Goal: Book appointment/travel/reservation

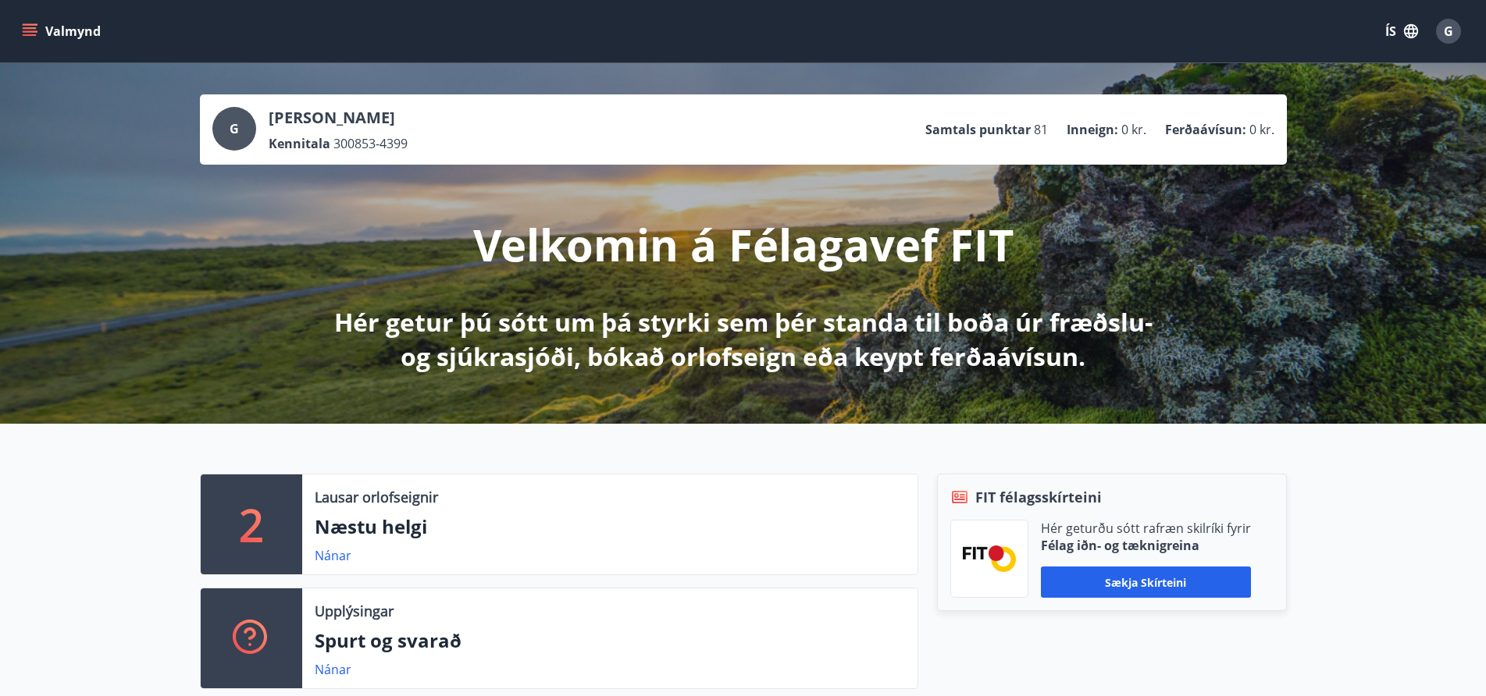
click at [24, 26] on icon "menu" at bounding box center [30, 31] width 16 height 16
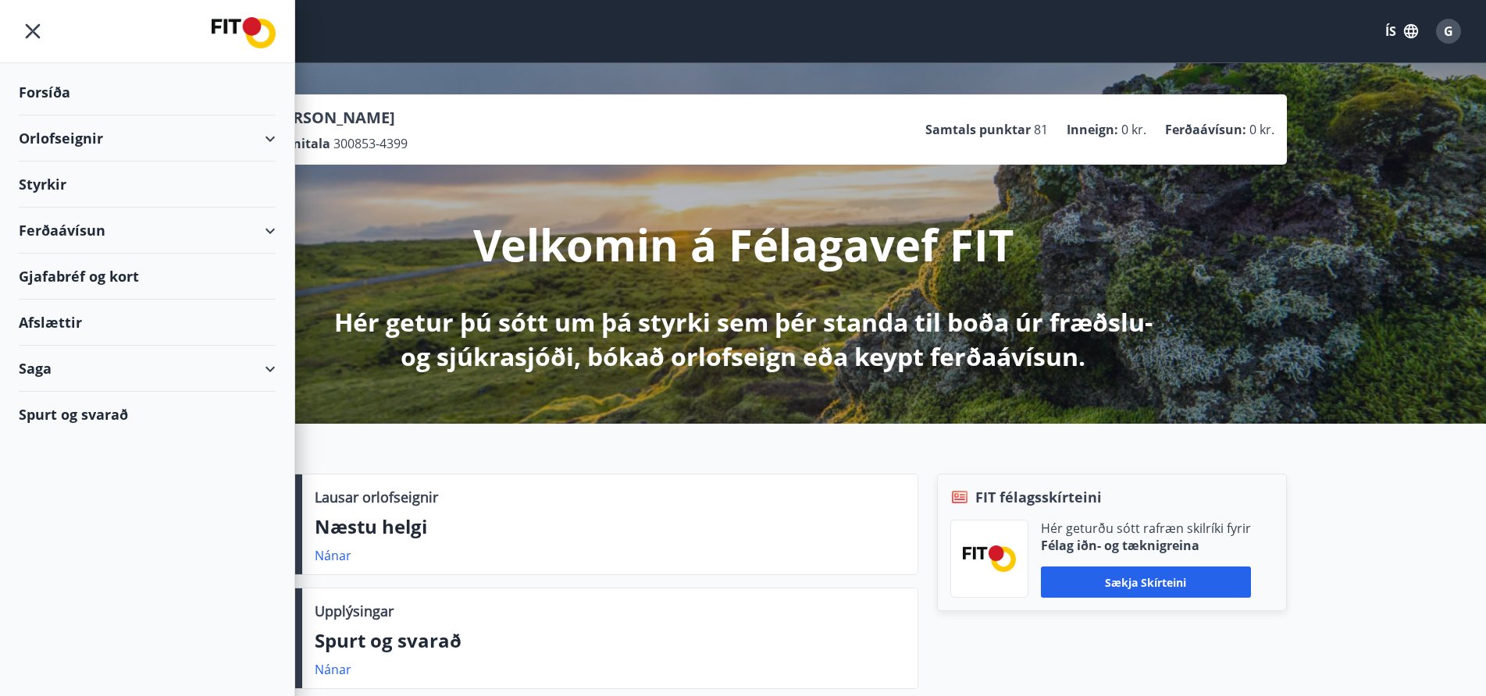
click at [269, 138] on div "Orlofseignir" at bounding box center [147, 139] width 257 height 46
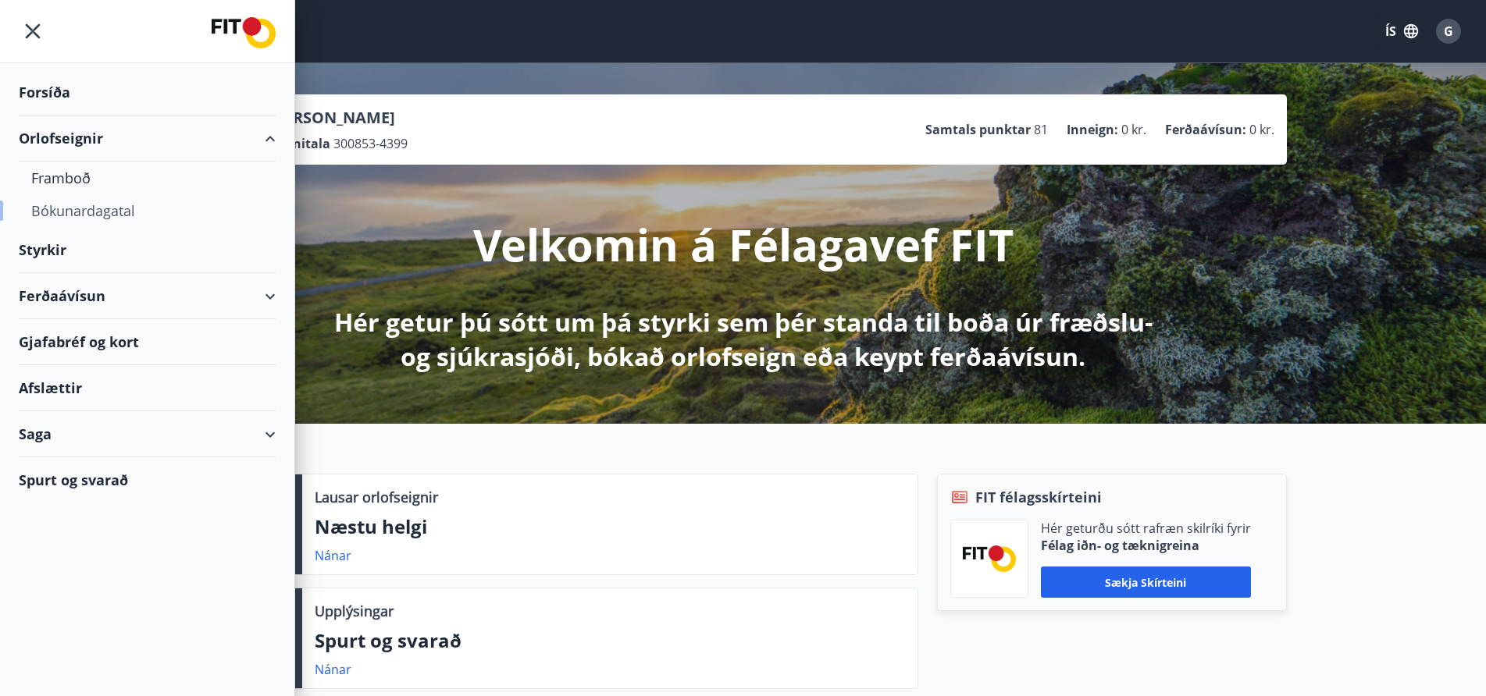
click at [69, 206] on div "Bókunardagatal" at bounding box center [147, 210] width 232 height 33
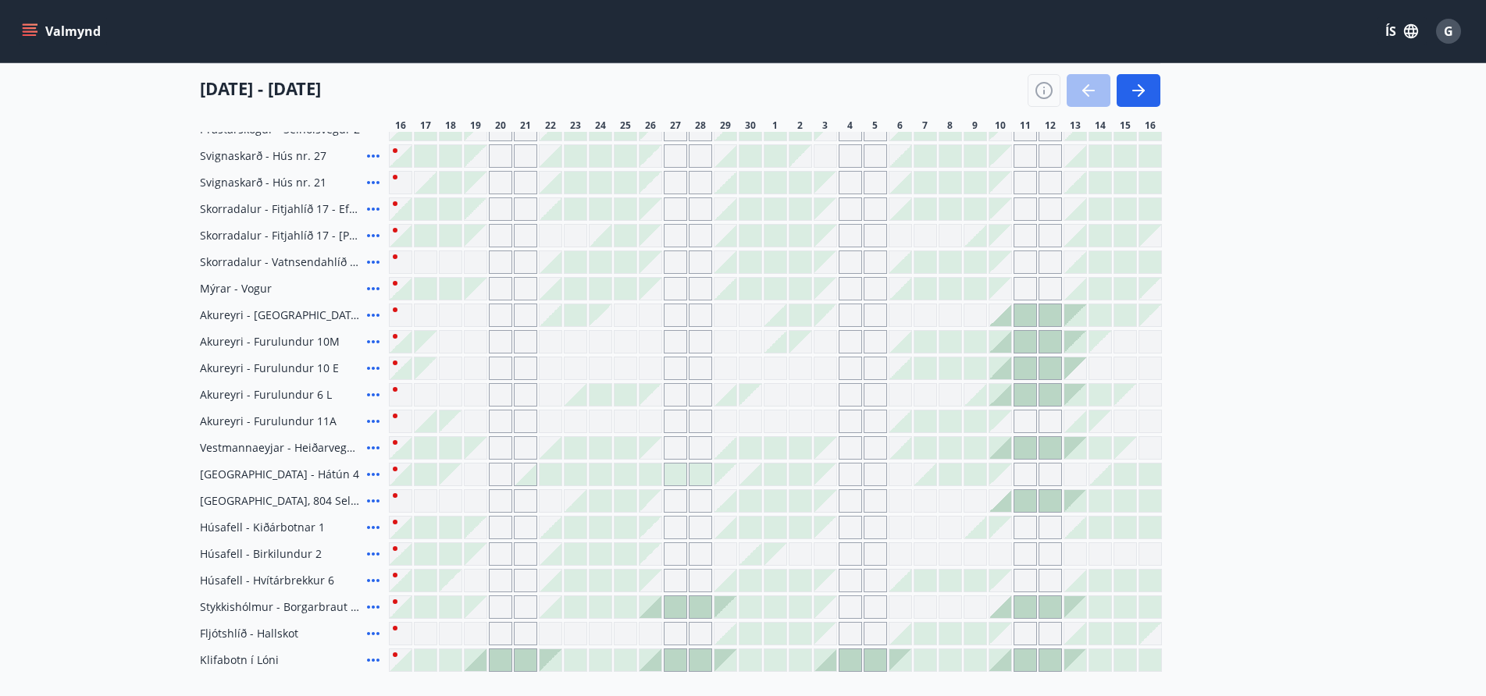
scroll to position [546, 0]
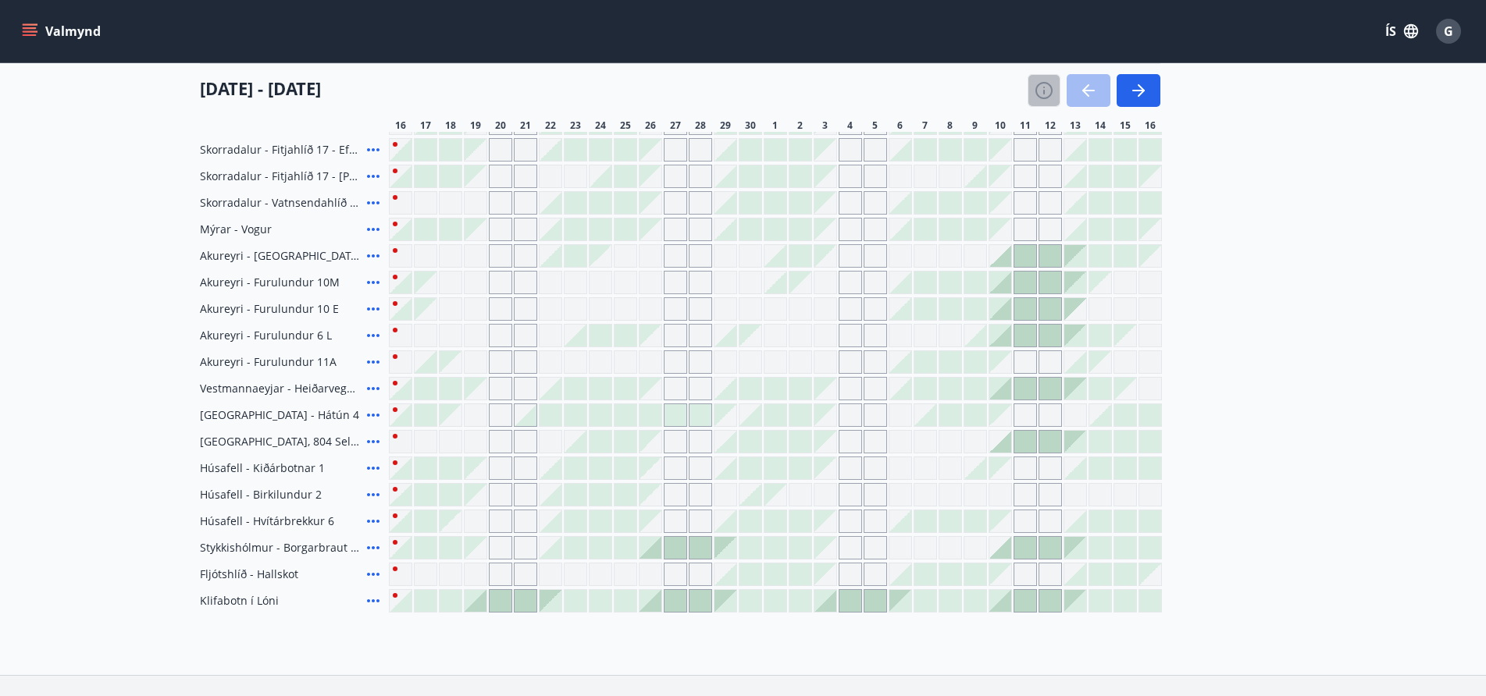
click at [1042, 86] on icon "button" at bounding box center [1043, 90] width 19 height 19
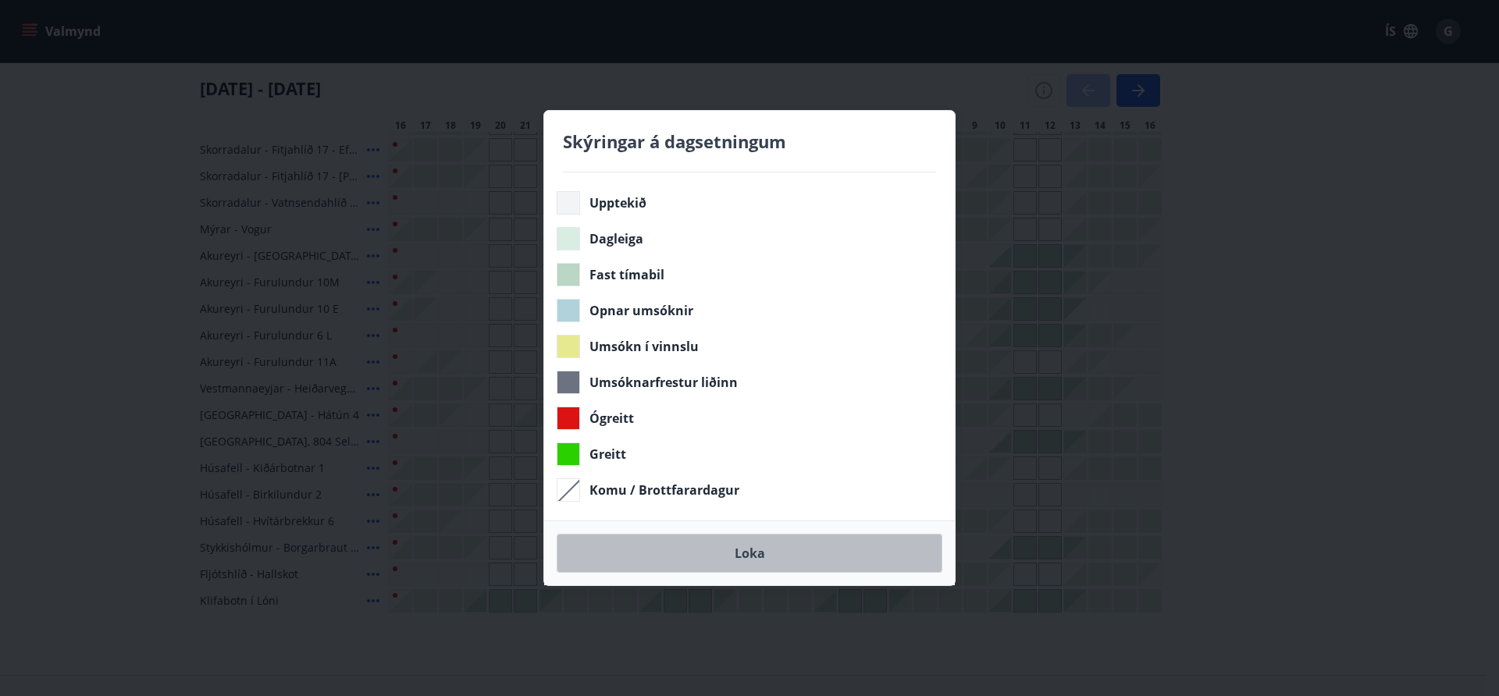
click at [749, 550] on button "Loka" at bounding box center [750, 553] width 386 height 39
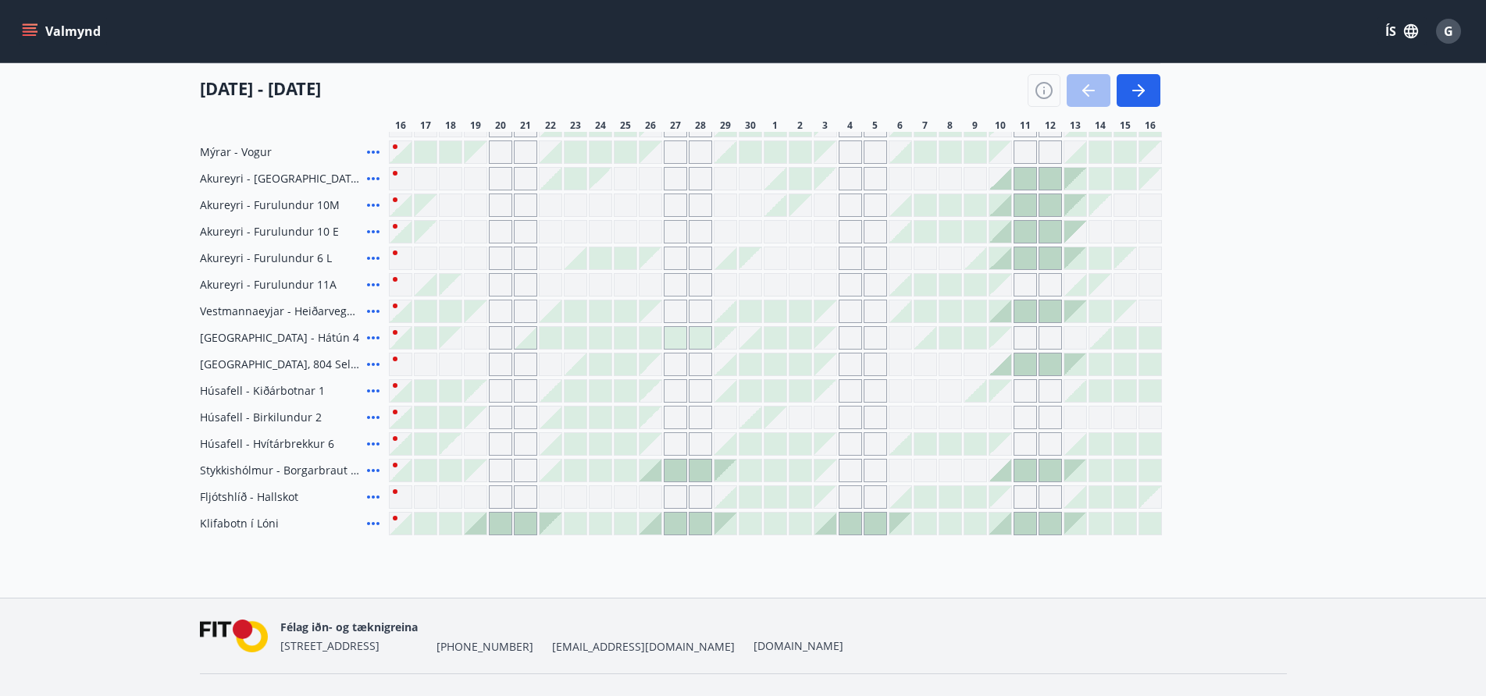
scroll to position [625, 0]
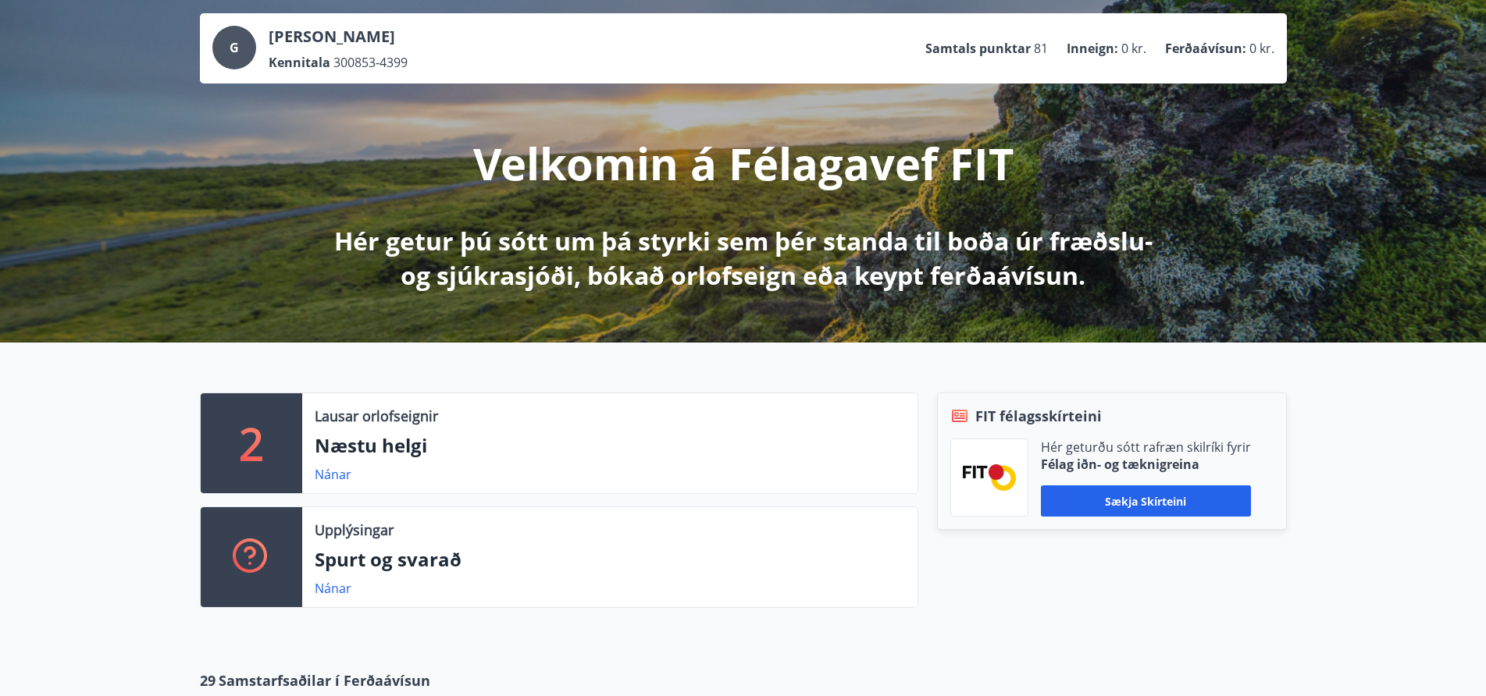
scroll to position [156, 0]
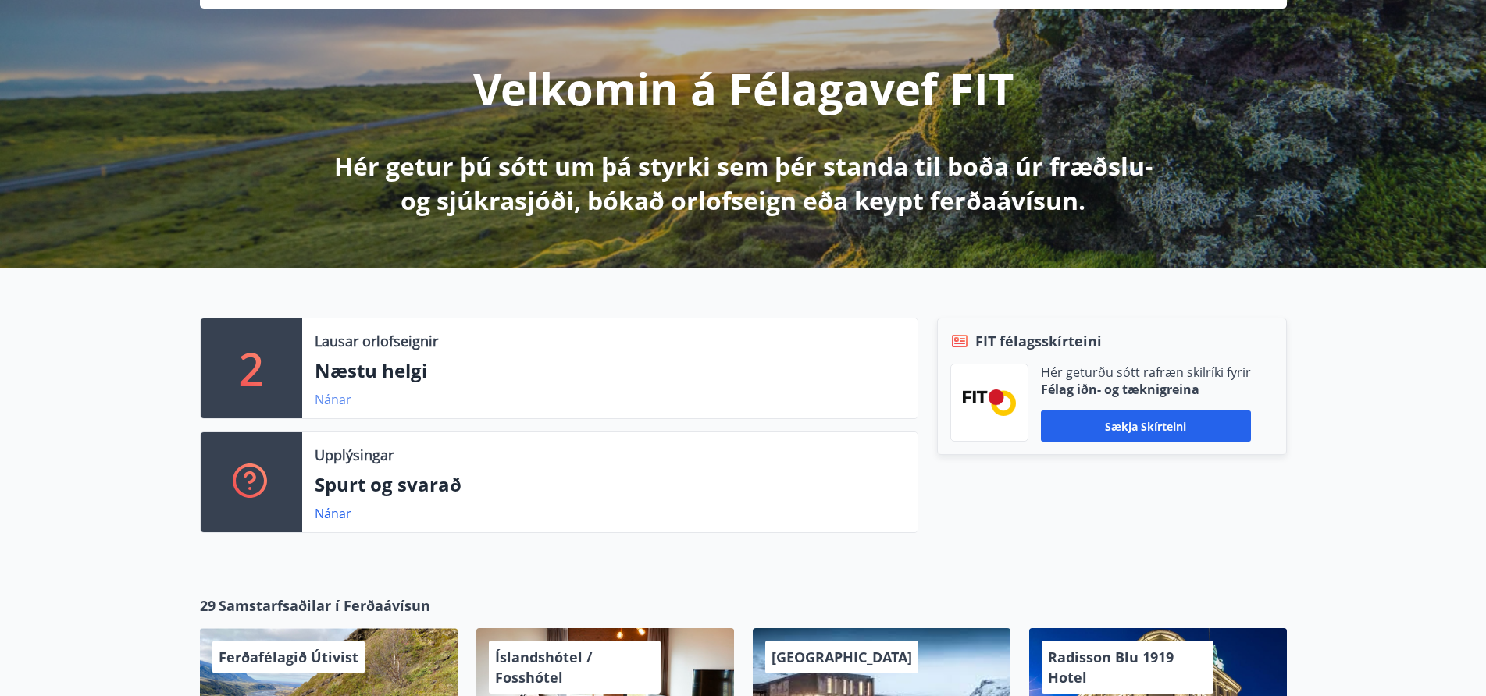
click at [335, 400] on link "Nánar" at bounding box center [333, 399] width 37 height 17
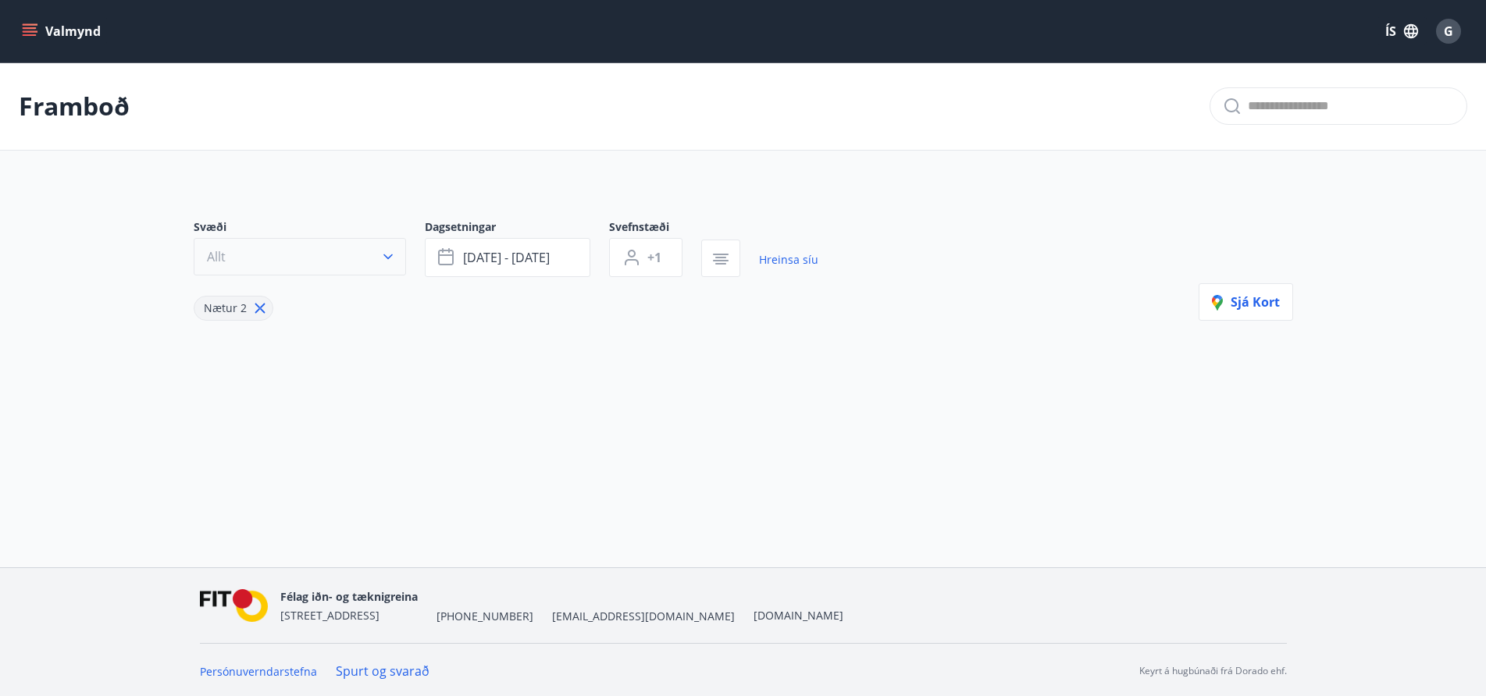
type input "*"
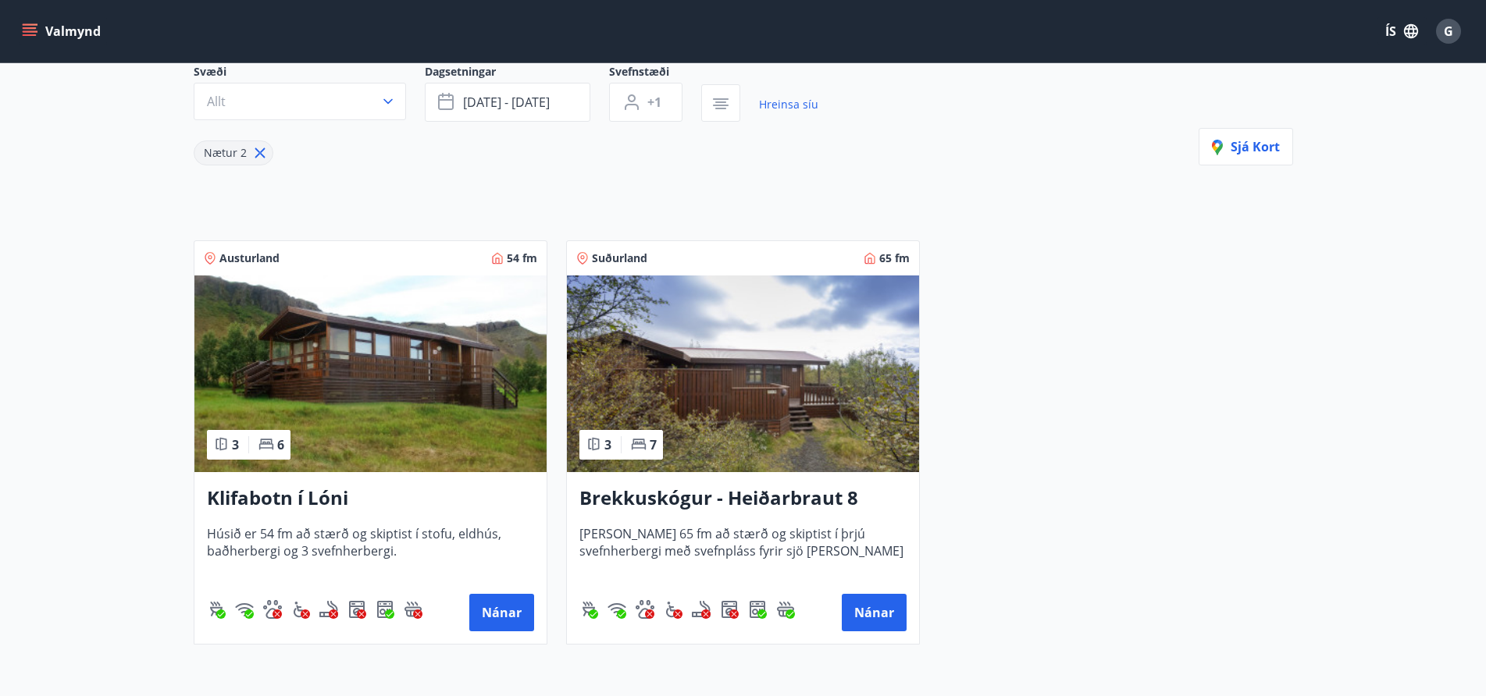
scroll to position [156, 0]
click at [864, 604] on button "Nánar" at bounding box center [874, 611] width 65 height 37
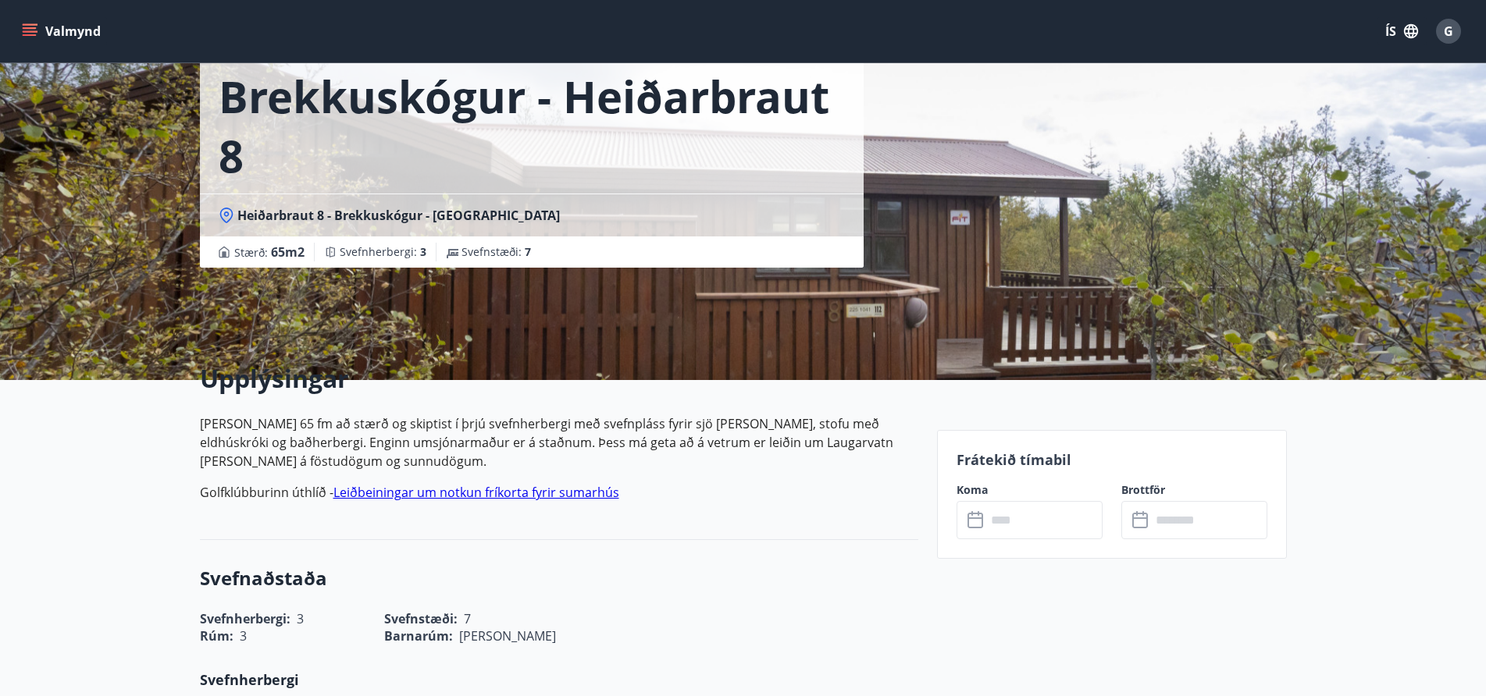
scroll to position [156, 0]
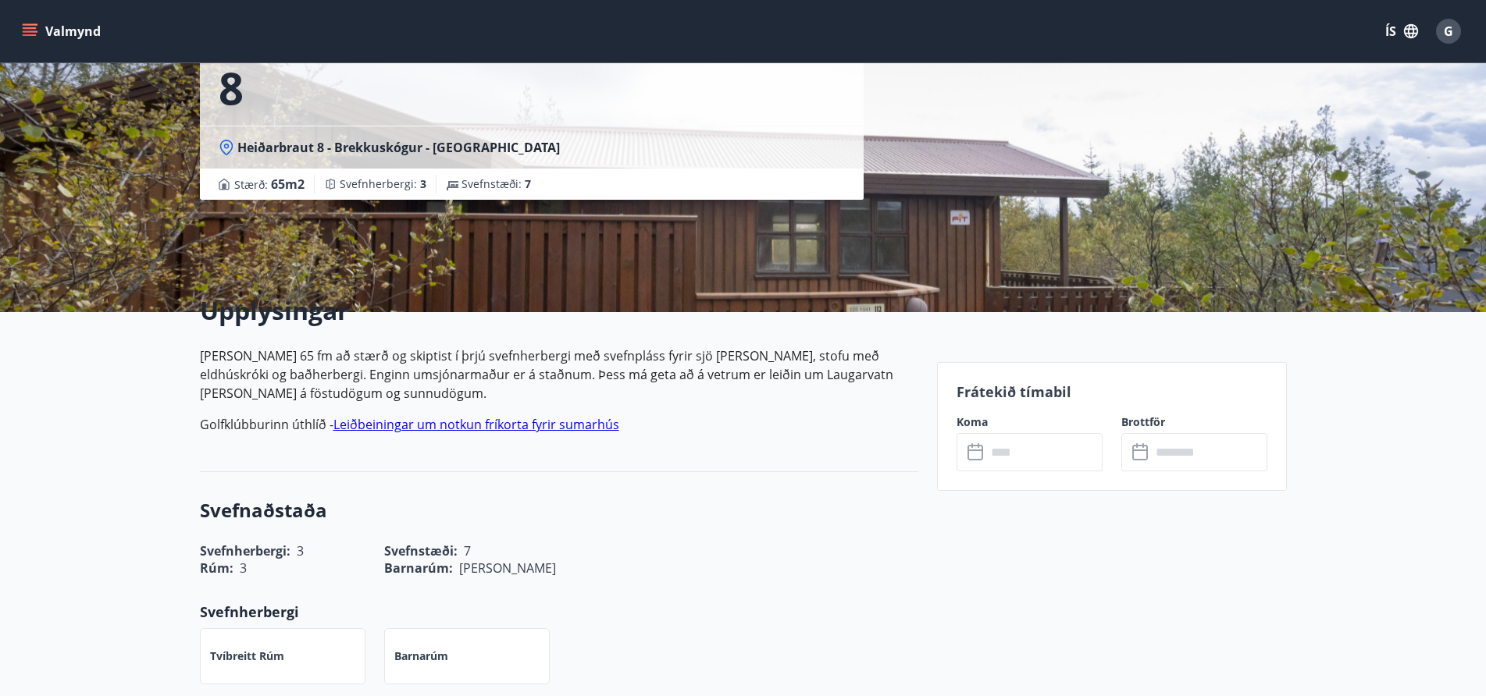
click at [476, 423] on link "Leiðbeiningar um notkun fríkorta fyrir sumarhús" at bounding box center [476, 424] width 286 height 17
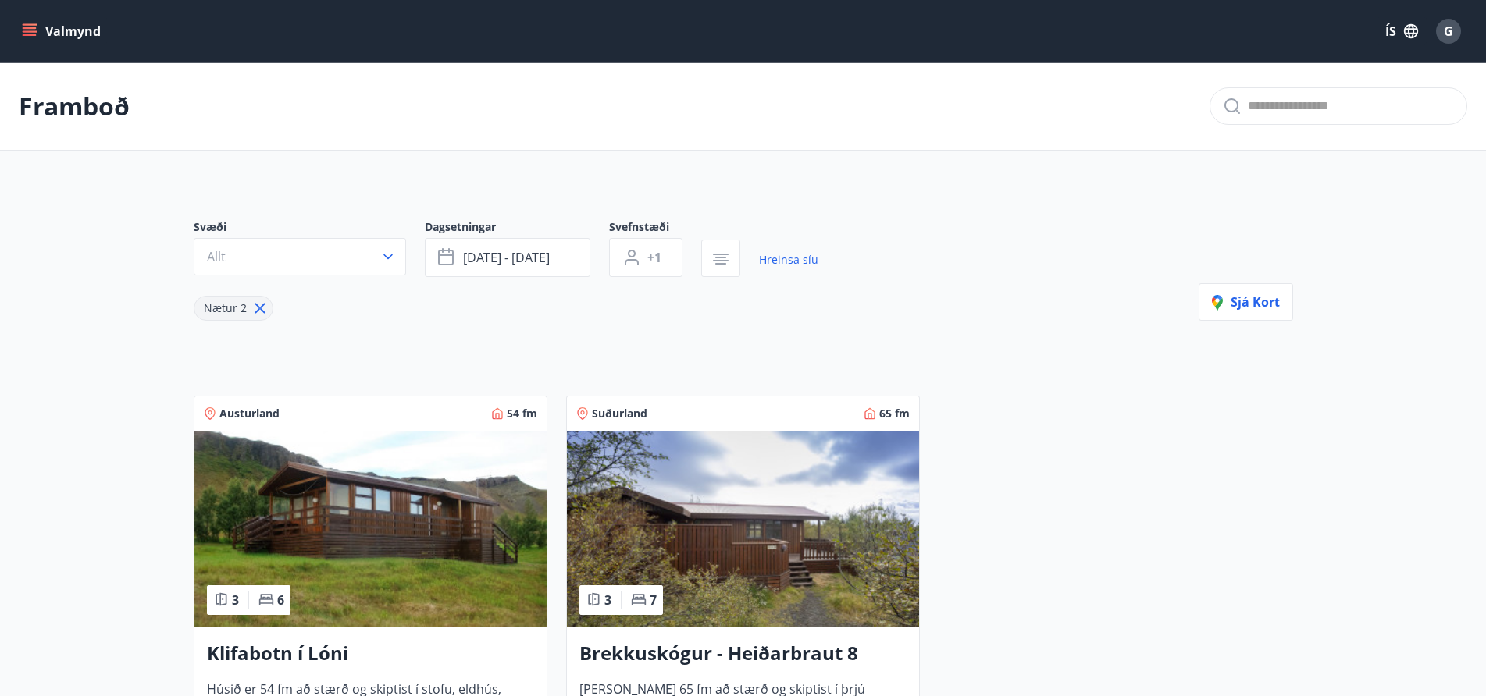
click at [31, 32] on icon "menu" at bounding box center [31, 31] width 17 height 2
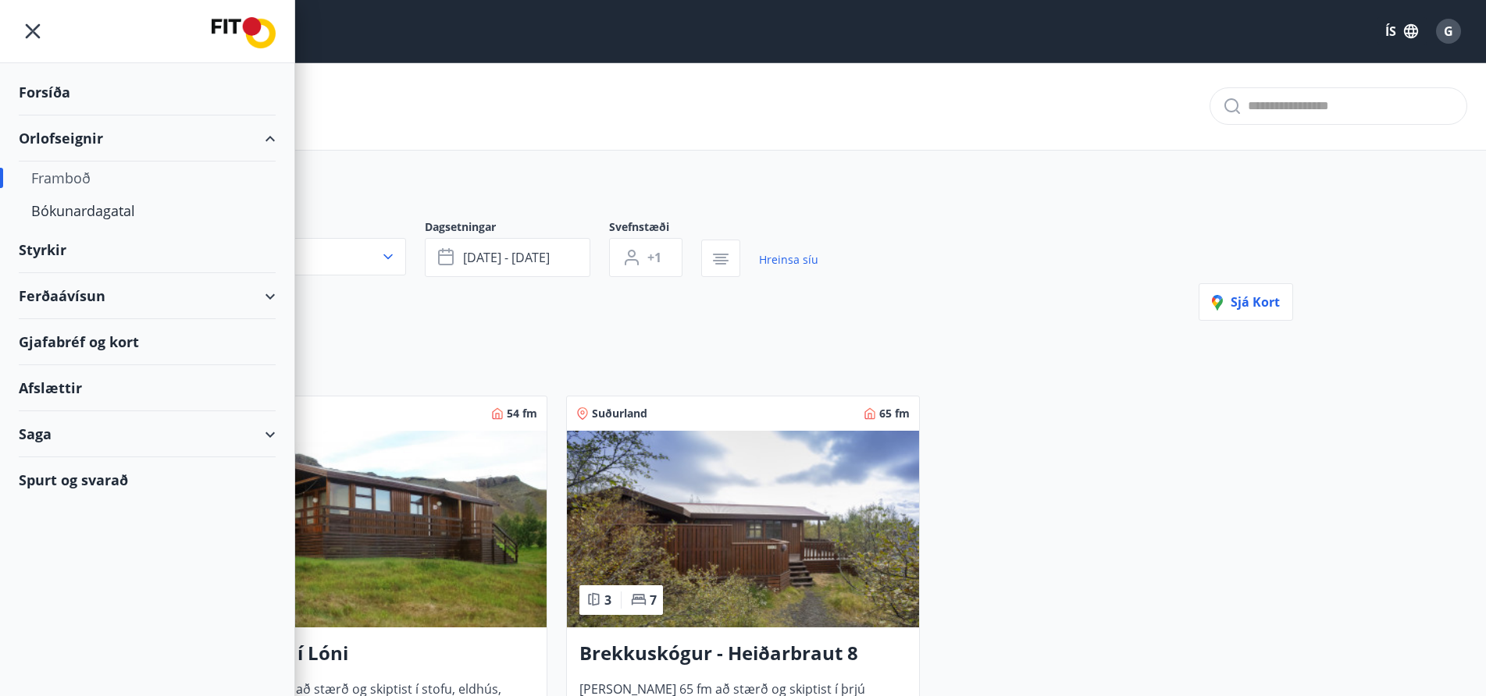
click at [61, 169] on div "Framboð" at bounding box center [147, 178] width 232 height 33
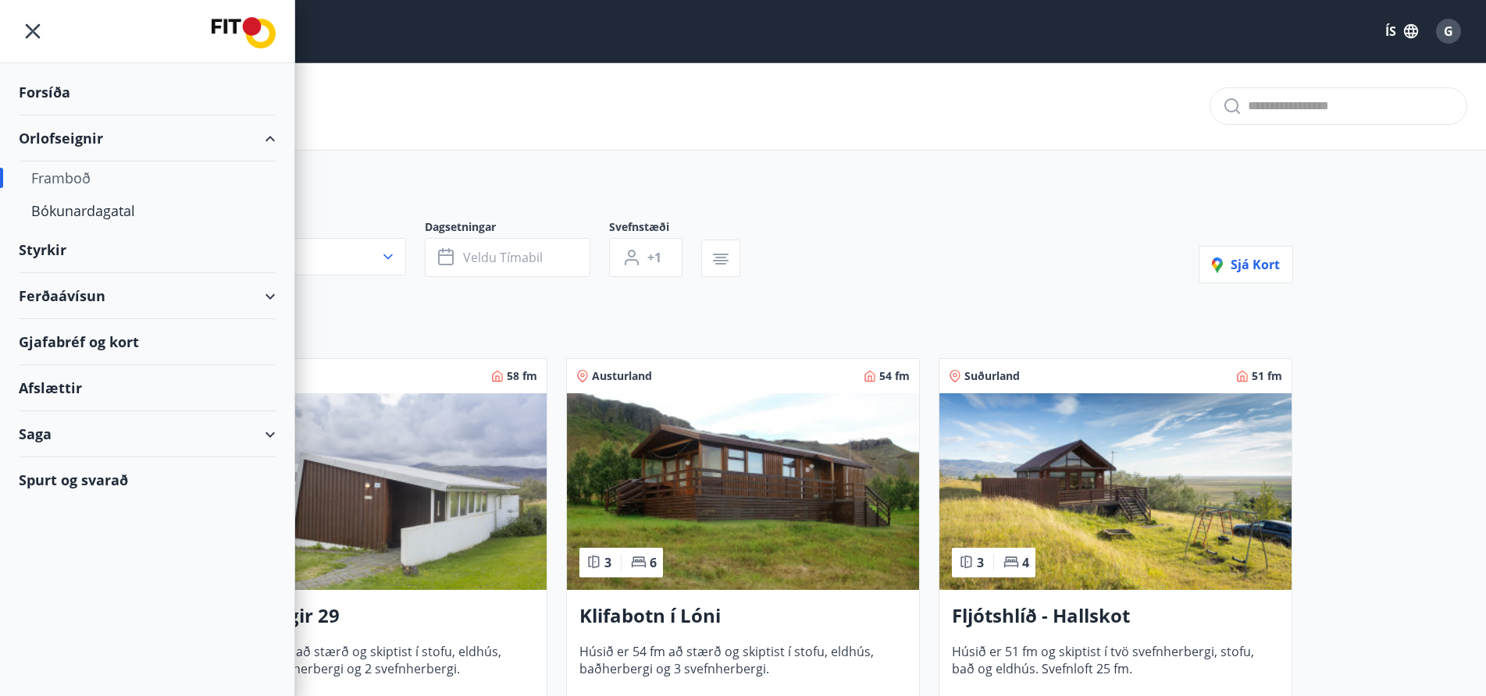
type input "*"
click at [37, 30] on icon "menu" at bounding box center [33, 31] width 28 height 28
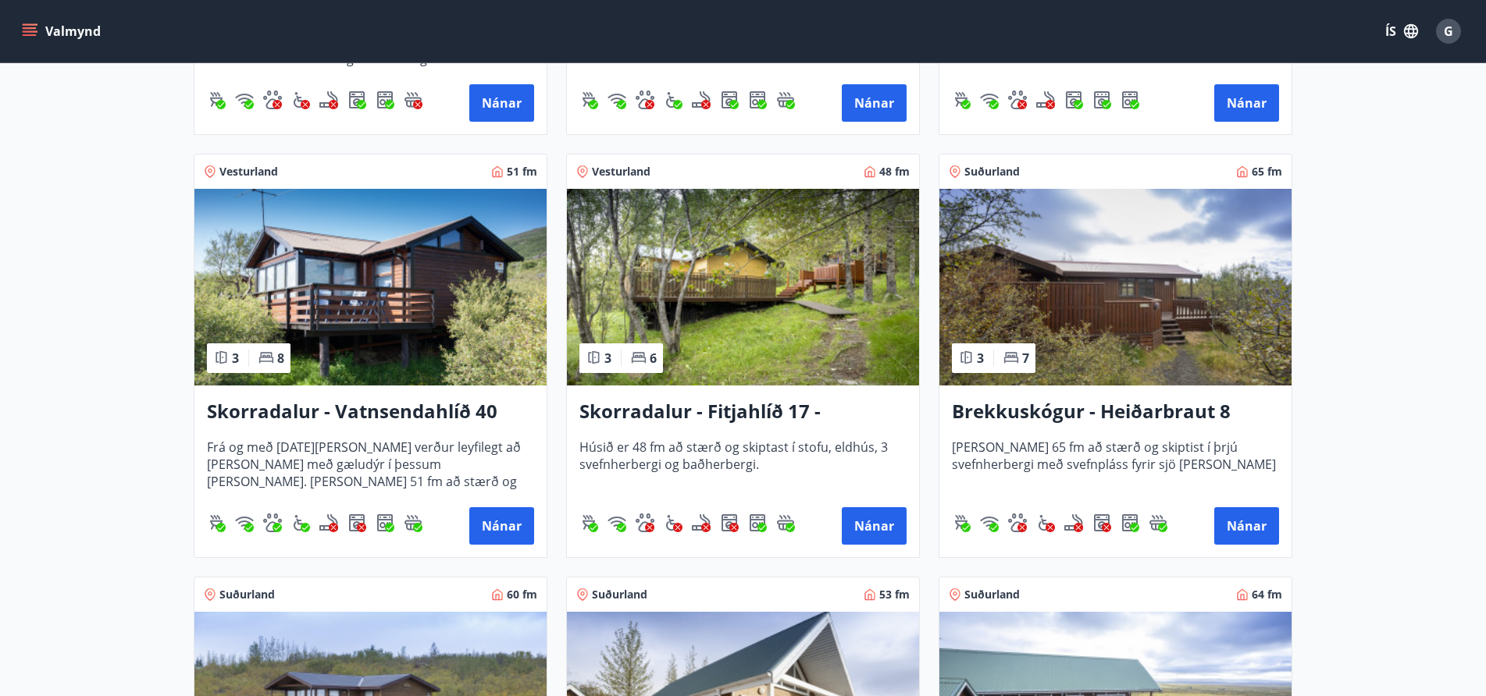
scroll to position [1952, 0]
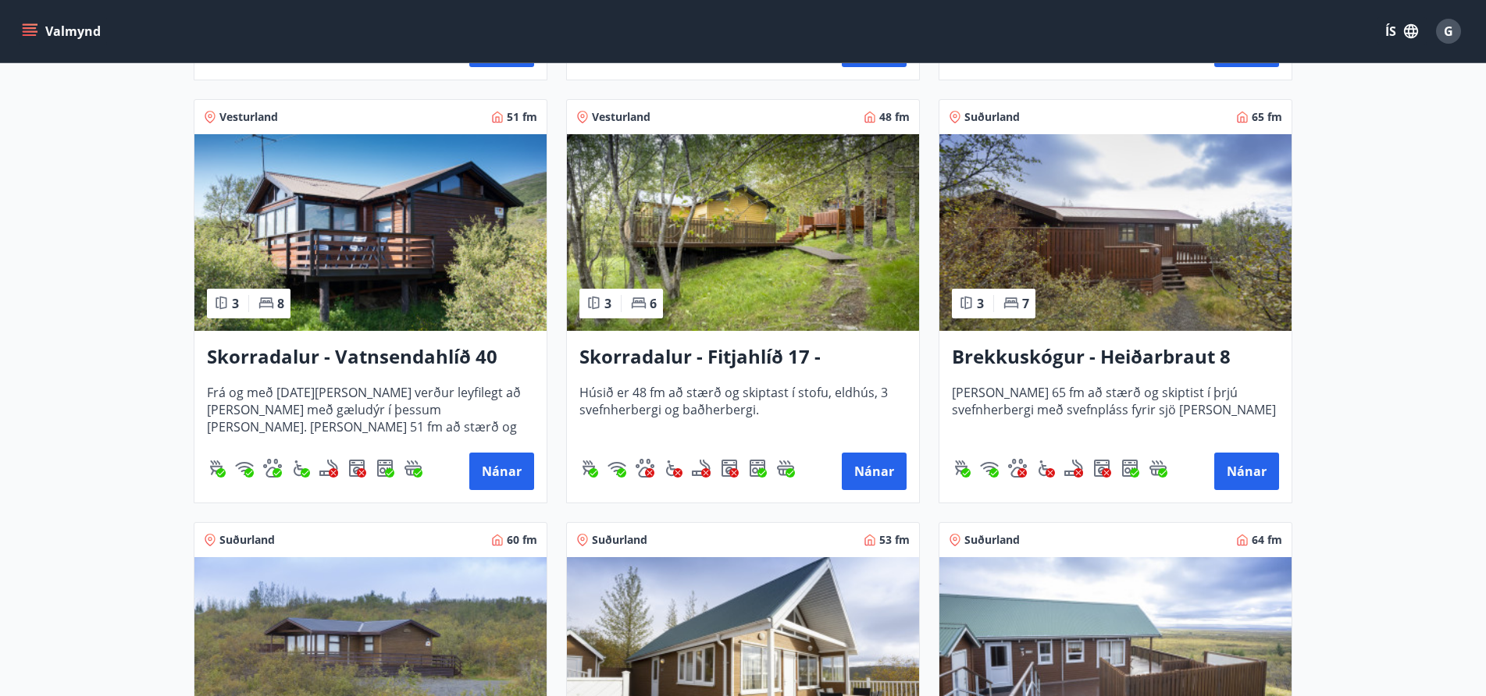
click at [1098, 263] on img at bounding box center [1115, 232] width 352 height 197
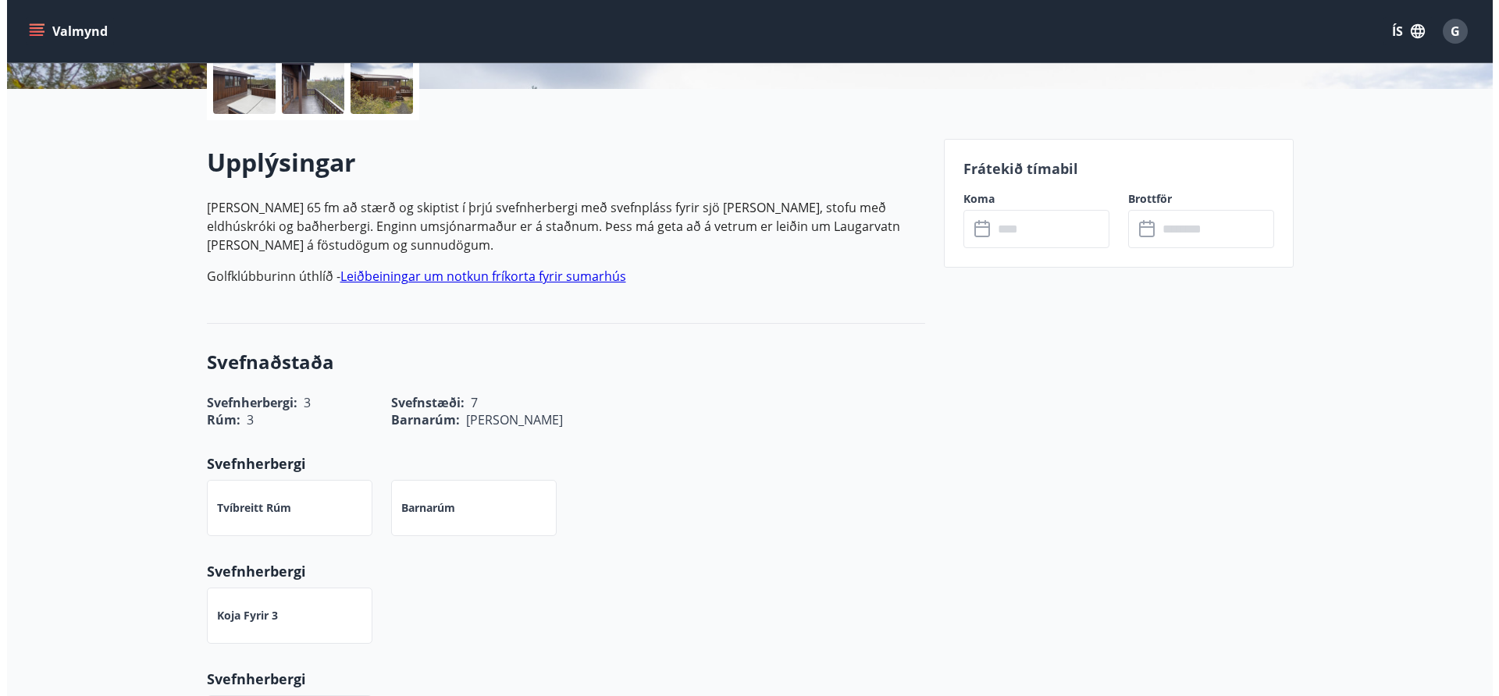
scroll to position [67, 0]
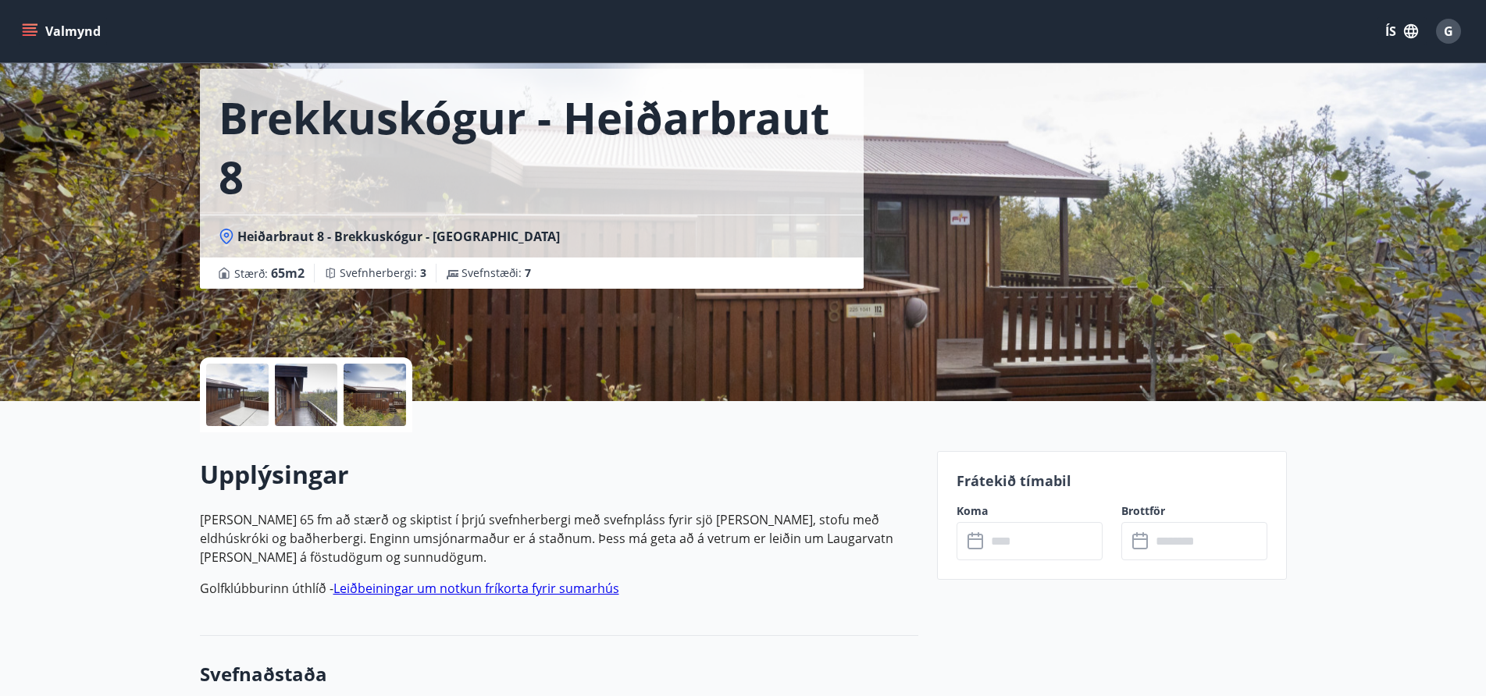
click at [232, 386] on div at bounding box center [237, 395] width 62 height 62
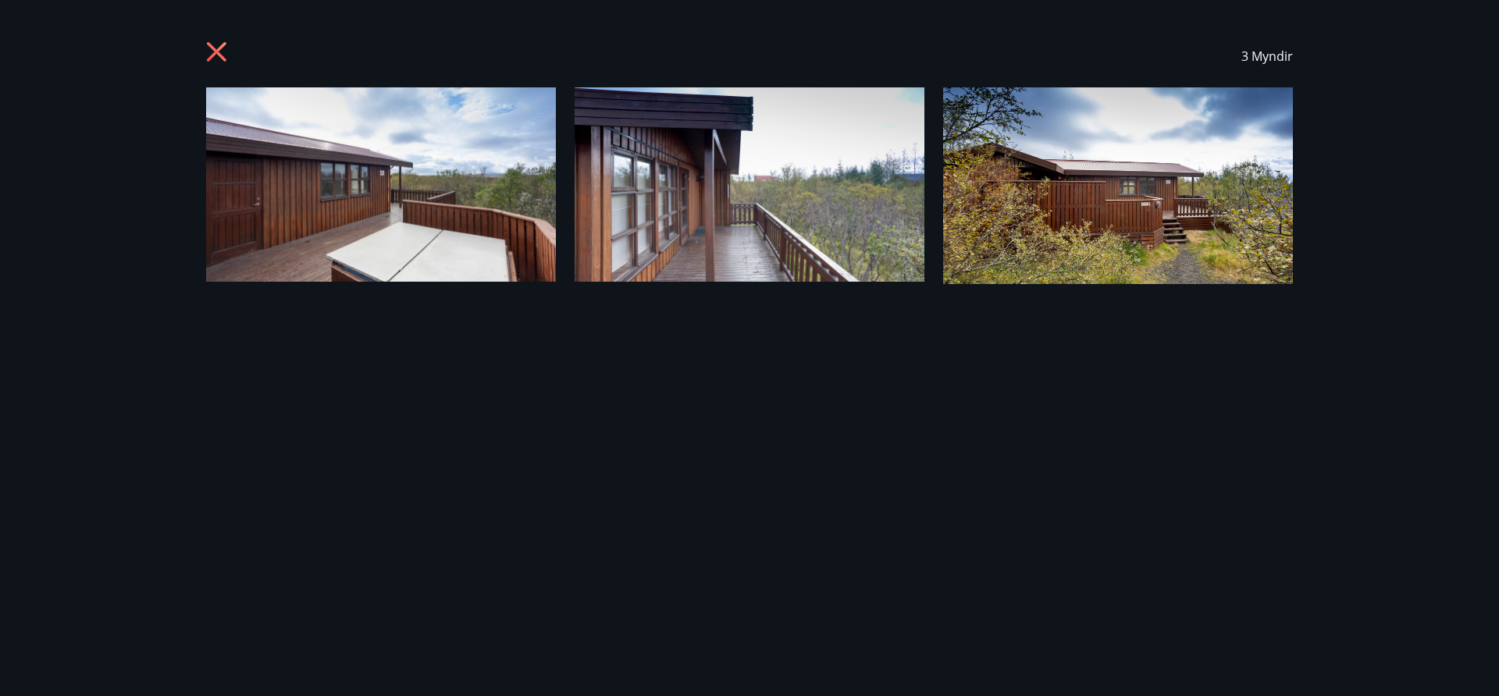
click at [747, 212] on img at bounding box center [750, 184] width 350 height 194
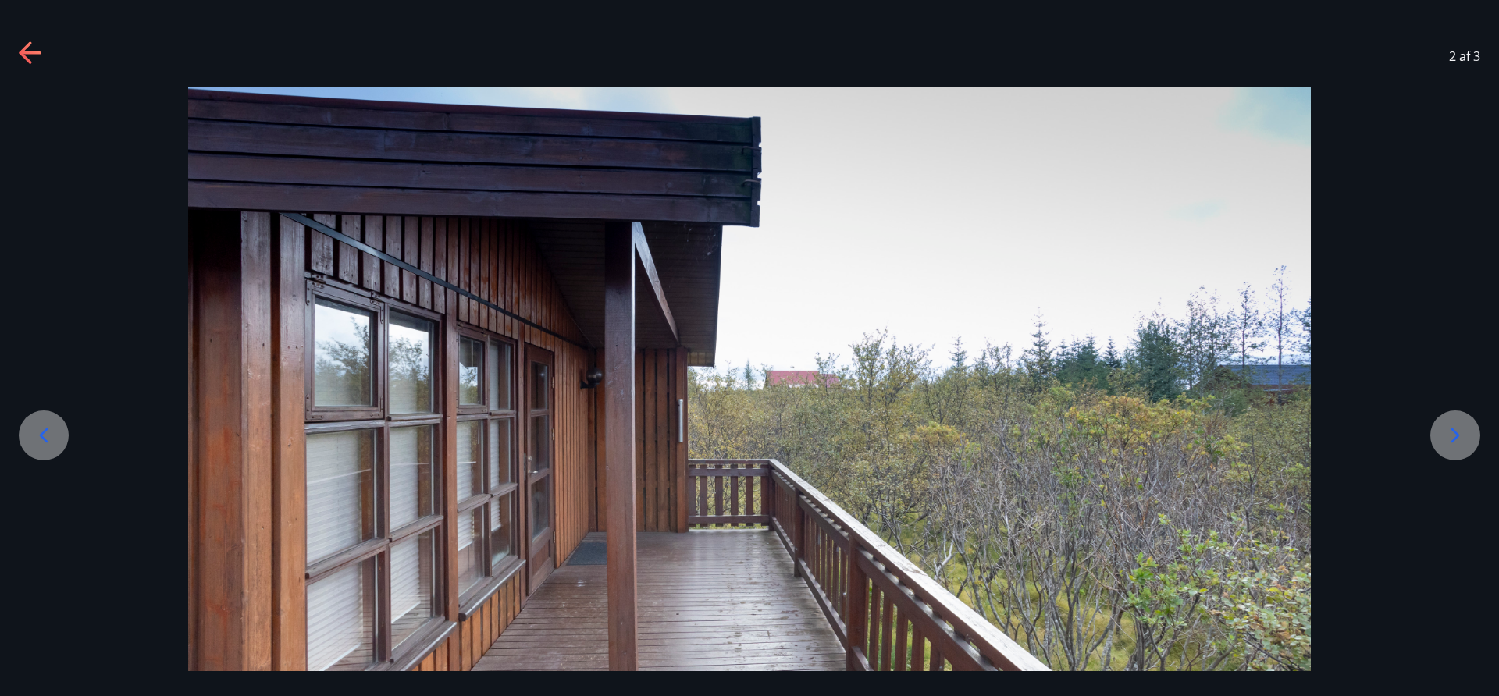
click at [1457, 424] on icon at bounding box center [1455, 435] width 25 height 25
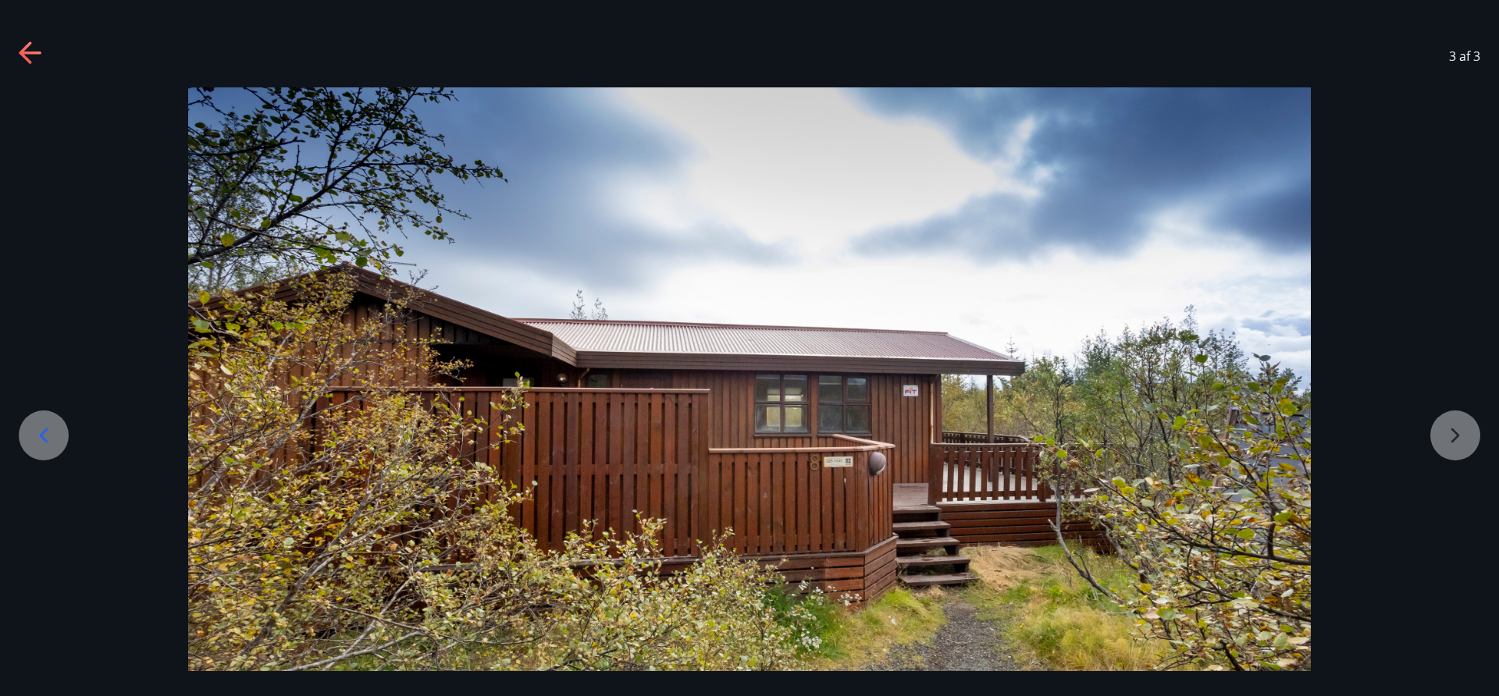
click at [1458, 433] on div at bounding box center [749, 403] width 1499 height 632
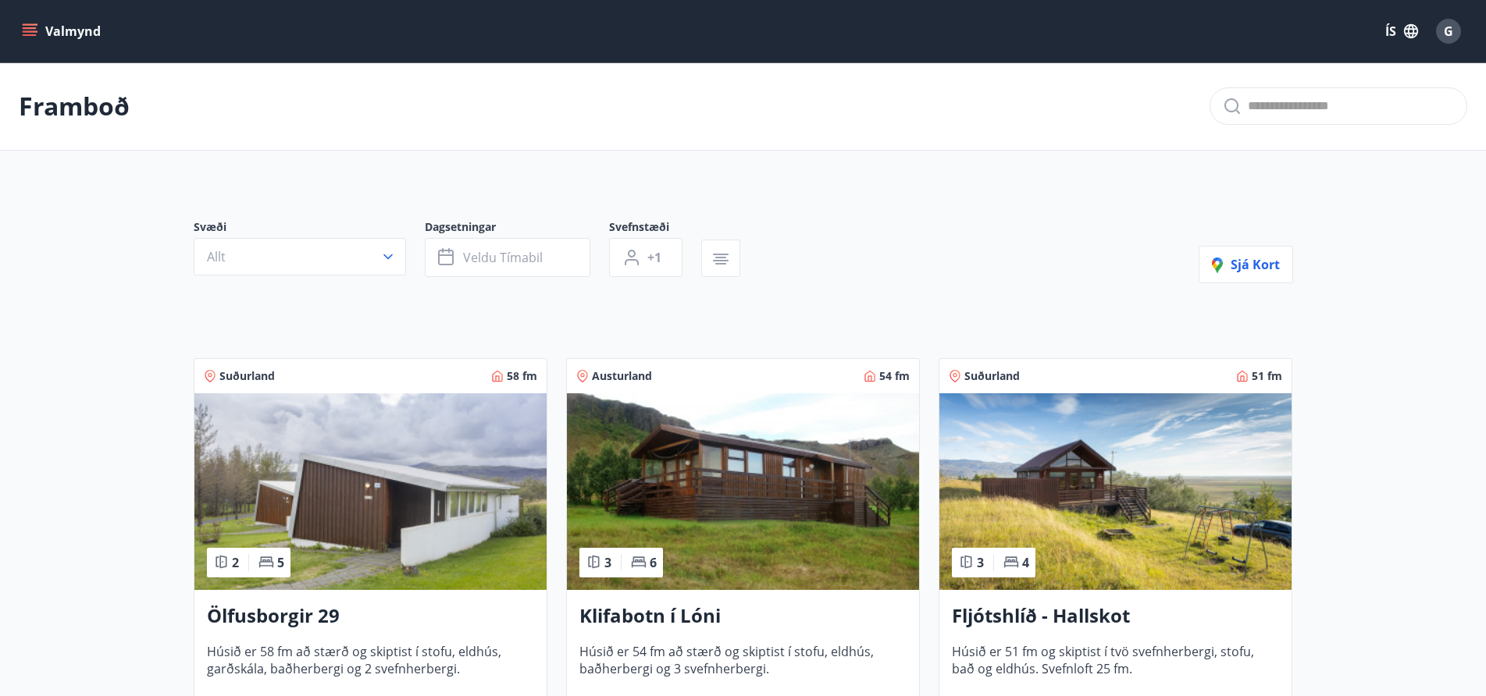
click at [27, 27] on icon "menu" at bounding box center [30, 28] width 14 height 2
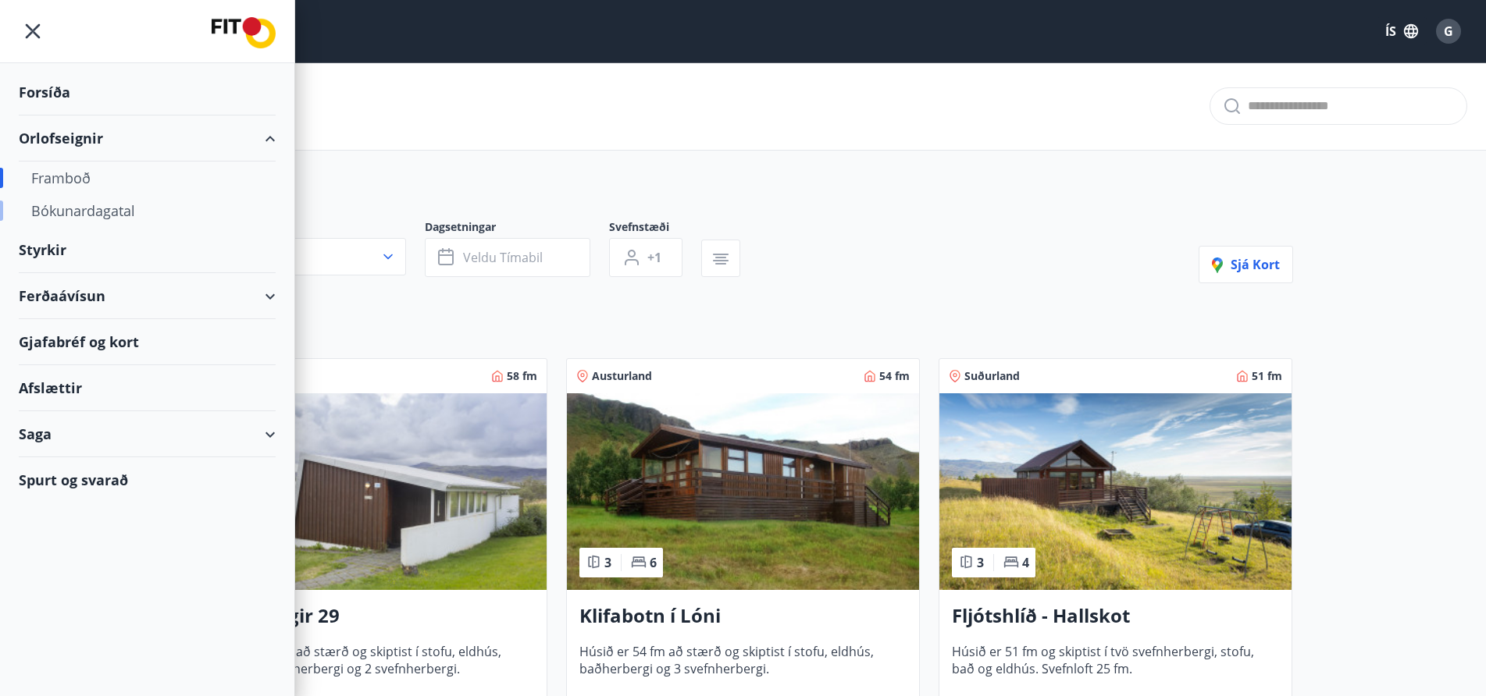
click at [72, 213] on div "Bókunardagatal" at bounding box center [147, 210] width 232 height 33
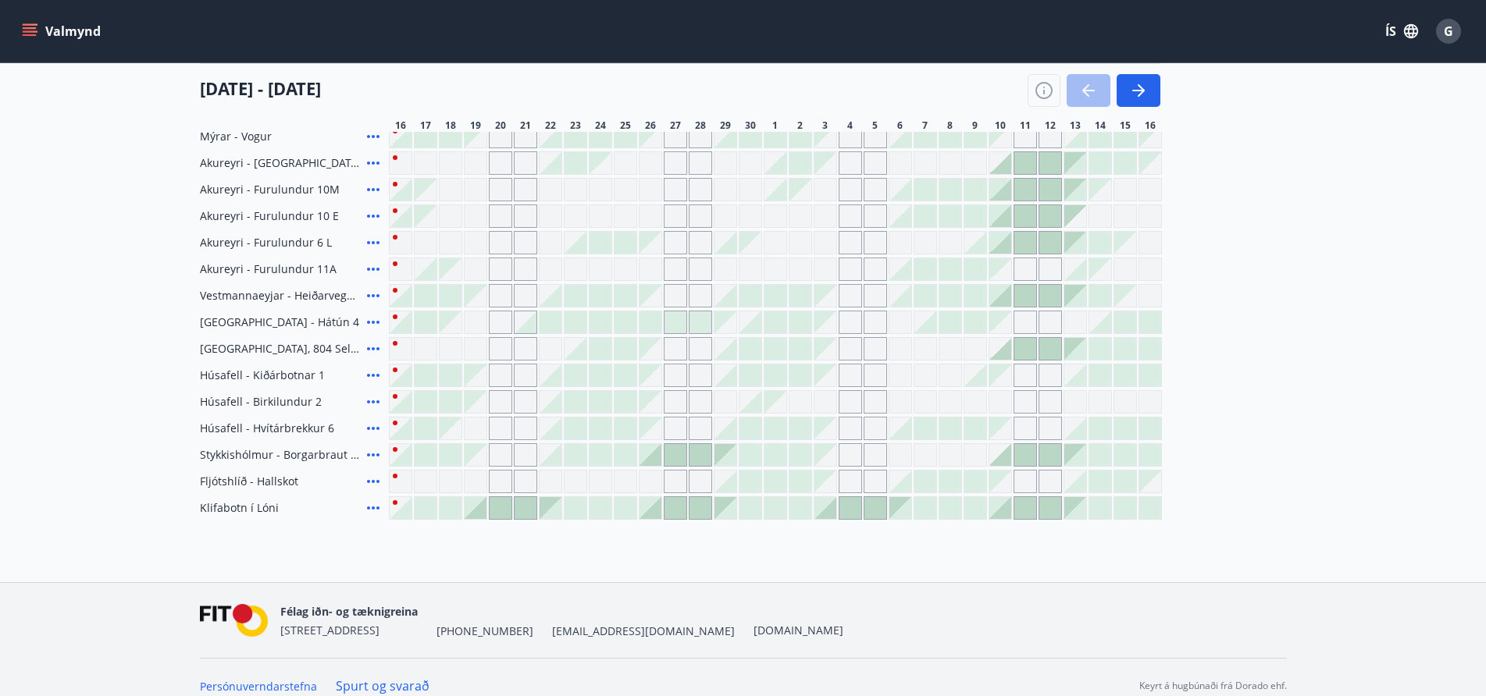
scroll to position [657, 0]
